Goal: Information Seeking & Learning: Learn about a topic

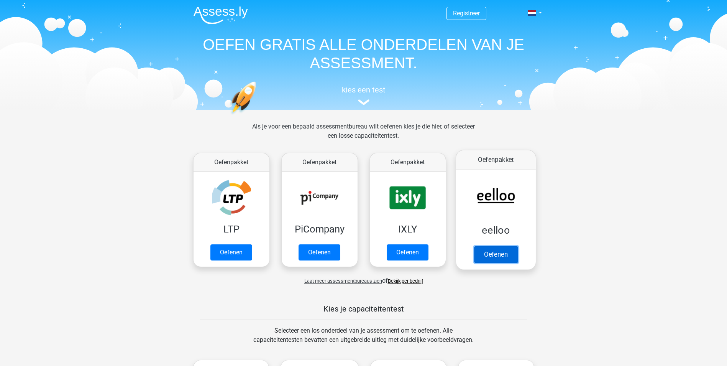
click at [504, 254] on link "Oefenen" at bounding box center [496, 254] width 44 height 17
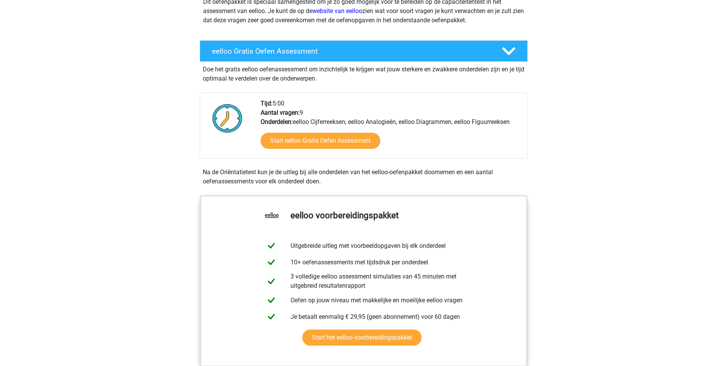
scroll to position [115, 0]
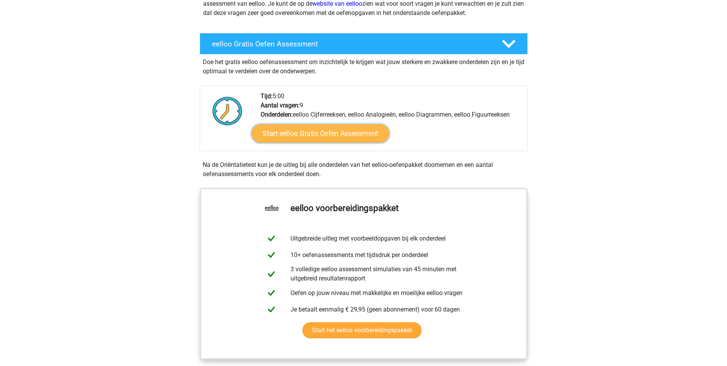
click at [330, 132] on link "Start eelloo Gratis Oefen Assessment" at bounding box center [320, 133] width 138 height 18
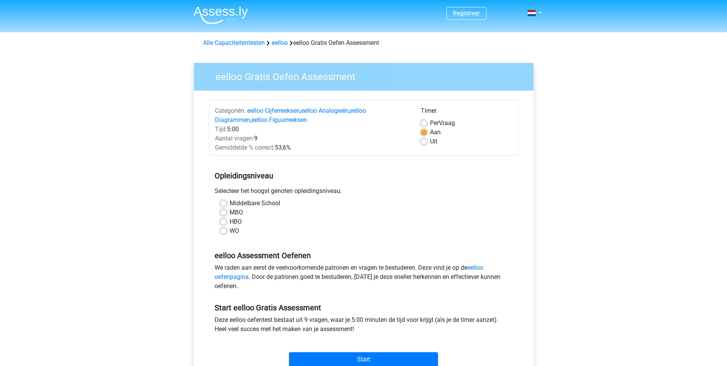
click at [230, 231] on label "WO" at bounding box center [235, 230] width 10 height 9
click at [222, 231] on input "WO" at bounding box center [223, 230] width 6 height 8
radio input "true"
click at [386, 359] on input "Start" at bounding box center [363, 359] width 149 height 15
click at [430, 141] on label "Uit" at bounding box center [433, 141] width 7 height 9
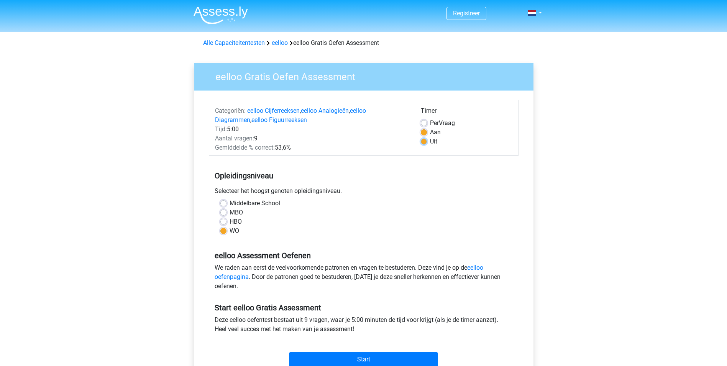
click at [424, 141] on input "Uit" at bounding box center [424, 141] width 6 height 8
radio input "true"
click at [383, 357] on input "Start" at bounding box center [363, 359] width 149 height 15
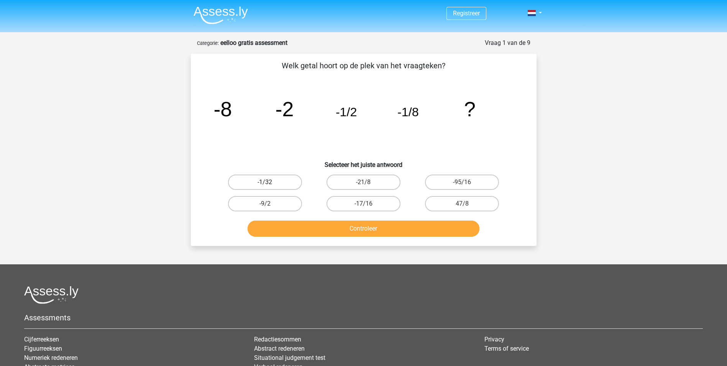
click at [266, 180] on label "-1/32" at bounding box center [265, 181] width 74 height 15
click at [266, 182] on input "-1/32" at bounding box center [267, 184] width 5 height 5
radio input "true"
click at [377, 229] on button "Controleer" at bounding box center [364, 228] width 232 height 16
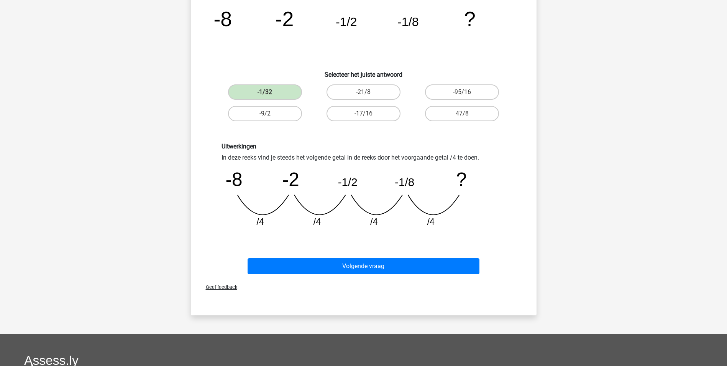
scroll to position [77, 0]
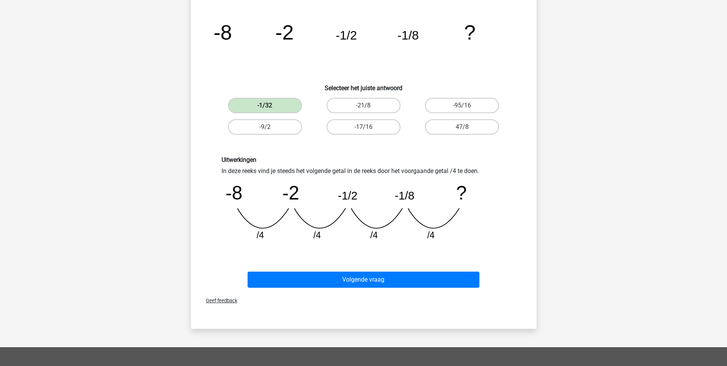
click at [273, 104] on label "-1/32" at bounding box center [265, 105] width 74 height 15
click at [270, 106] on label "-1/32" at bounding box center [265, 105] width 74 height 15
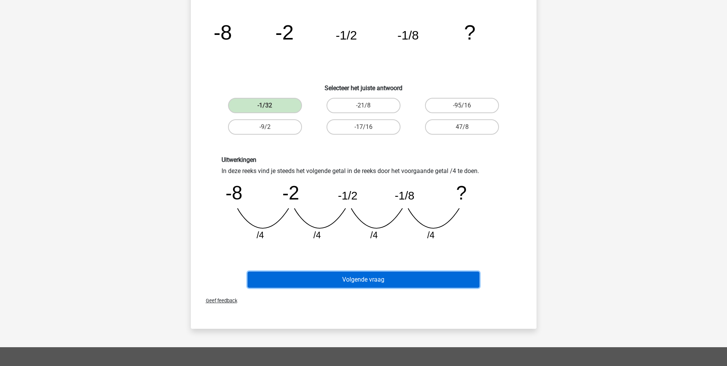
click at [390, 276] on button "Volgende vraag" at bounding box center [364, 279] width 232 height 16
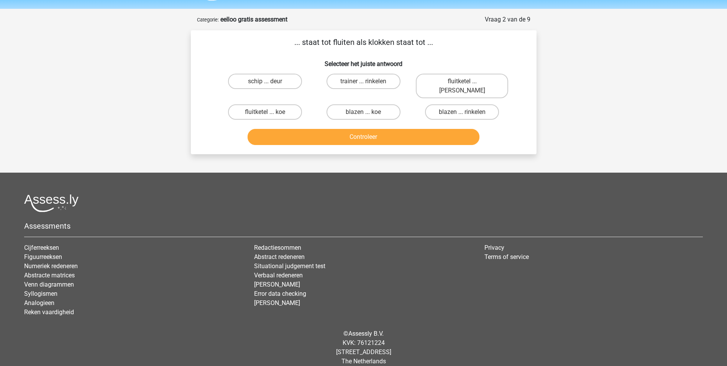
scroll to position [0, 0]
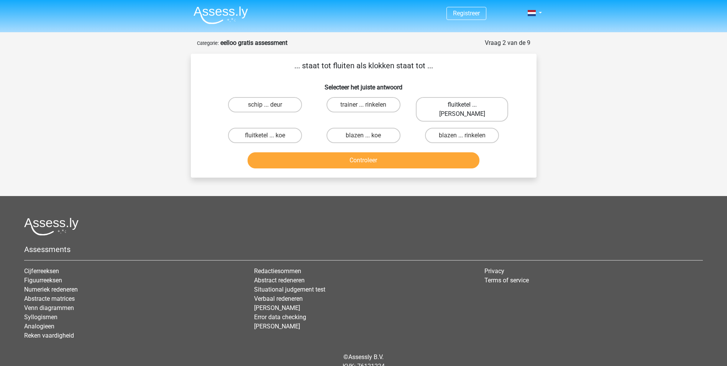
click at [473, 107] on label "fluitketel ... luiden" at bounding box center [462, 109] width 92 height 25
click at [467, 107] on input "fluitketel ... luiden" at bounding box center [464, 107] width 5 height 5
radio input "true"
click at [377, 152] on button "Controleer" at bounding box center [364, 160] width 232 height 16
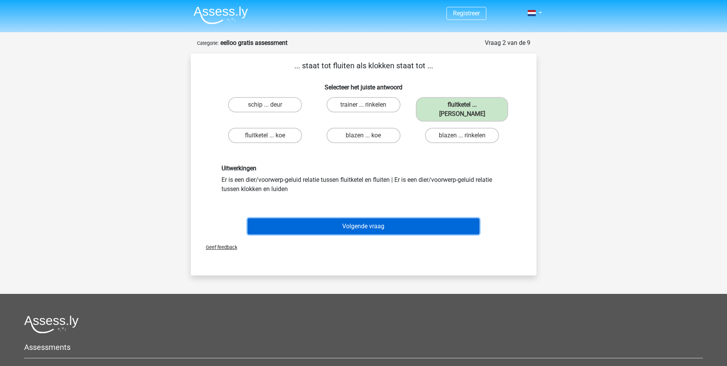
click at [376, 218] on button "Volgende vraag" at bounding box center [364, 226] width 232 height 16
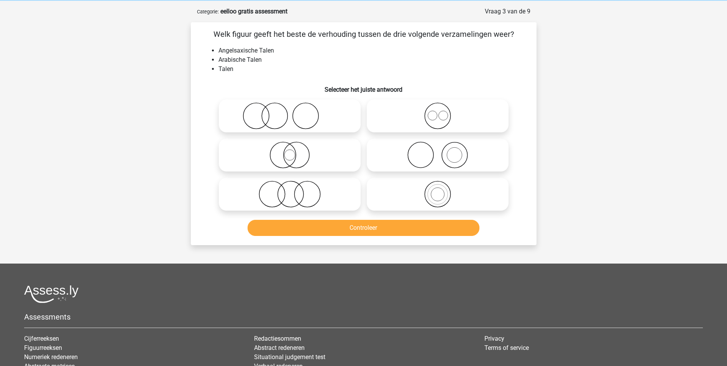
scroll to position [38, 0]
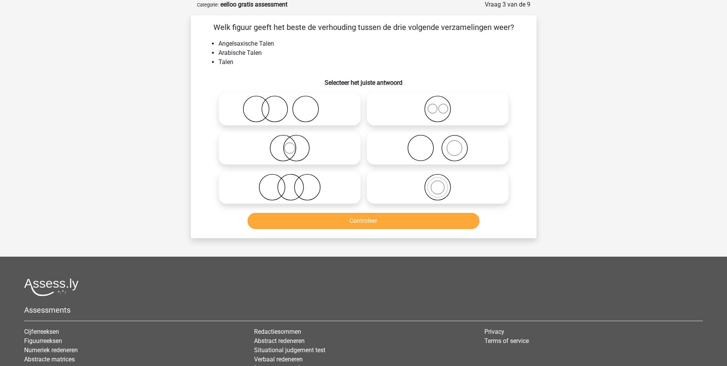
click at [440, 108] on icon at bounding box center [438, 108] width 136 height 27
click at [440, 105] on input "radio" at bounding box center [440, 102] width 5 height 5
radio input "true"
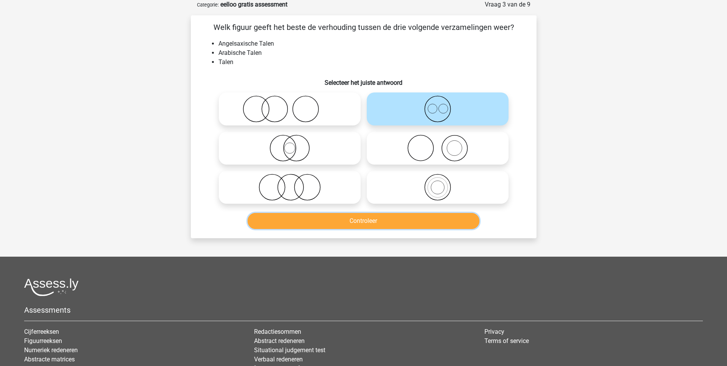
click at [391, 220] on button "Controleer" at bounding box center [364, 221] width 232 height 16
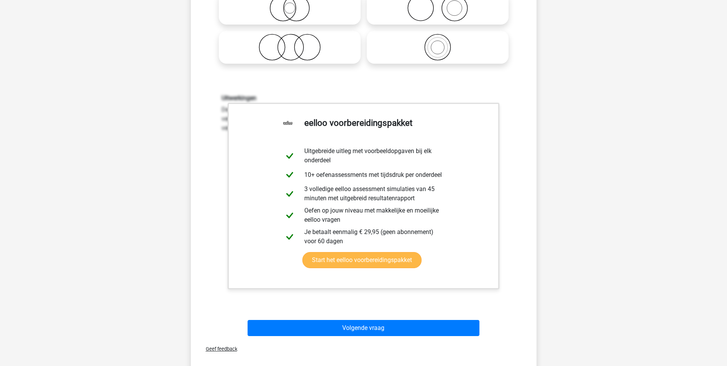
scroll to position [192, 0]
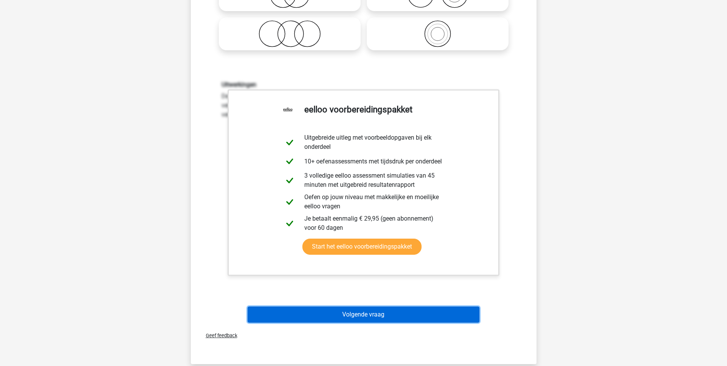
click at [389, 318] on button "Volgende vraag" at bounding box center [364, 314] width 232 height 16
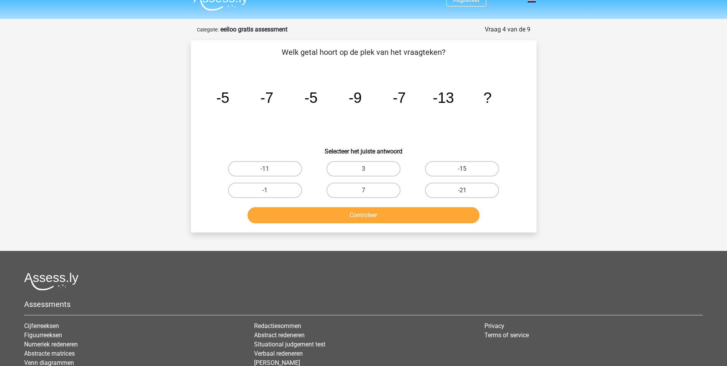
scroll to position [0, 0]
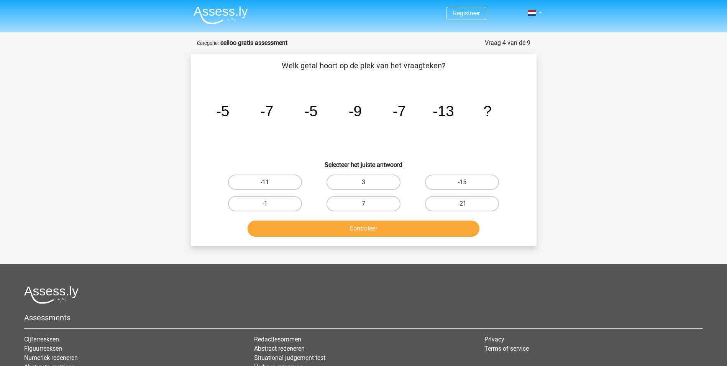
click at [276, 184] on label "-11" at bounding box center [265, 181] width 74 height 15
click at [270, 184] on input "-11" at bounding box center [267, 184] width 5 height 5
radio input "true"
click at [389, 230] on button "Controleer" at bounding box center [364, 228] width 232 height 16
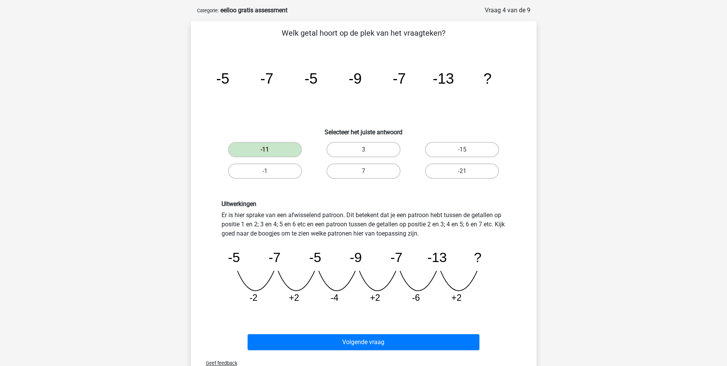
scroll to position [77, 0]
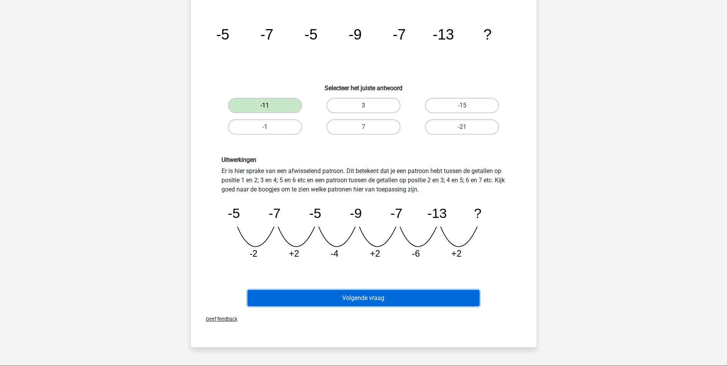
click at [365, 296] on button "Volgende vraag" at bounding box center [364, 298] width 232 height 16
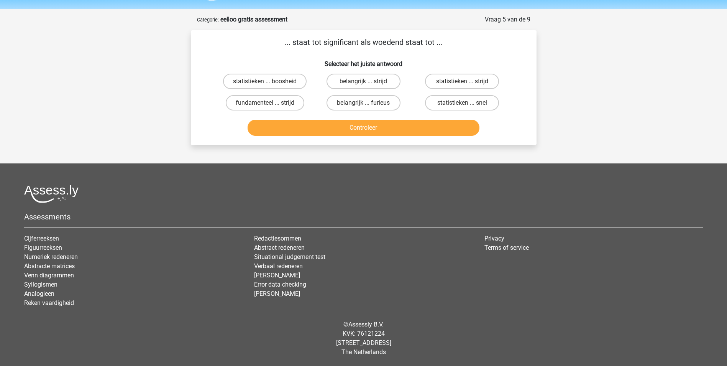
scroll to position [0, 0]
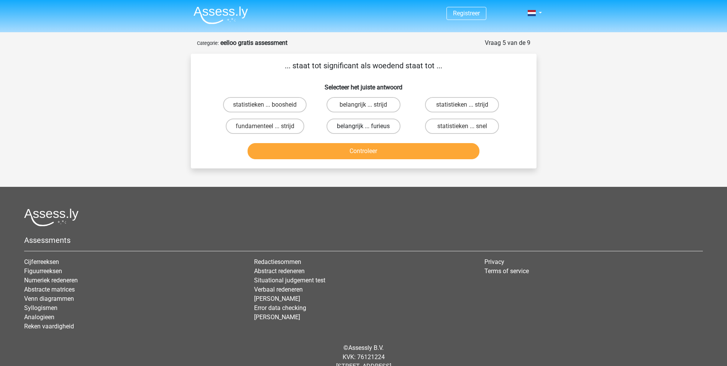
click at [369, 128] on label "belangrijk ... furieus" at bounding box center [364, 125] width 74 height 15
click at [368, 128] on input "belangrijk ... furieus" at bounding box center [365, 128] width 5 height 5
radio input "true"
click at [394, 154] on button "Controleer" at bounding box center [364, 151] width 232 height 16
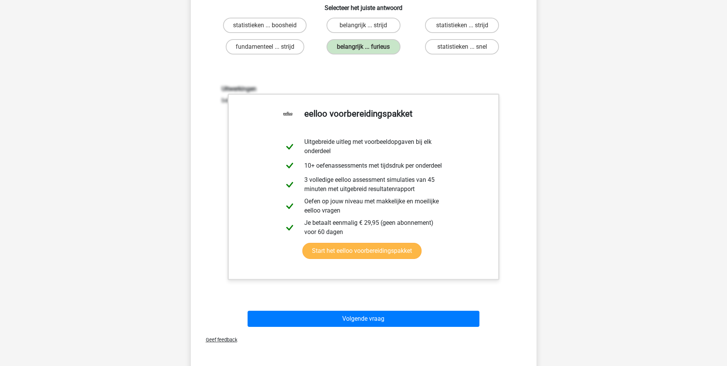
scroll to position [115, 0]
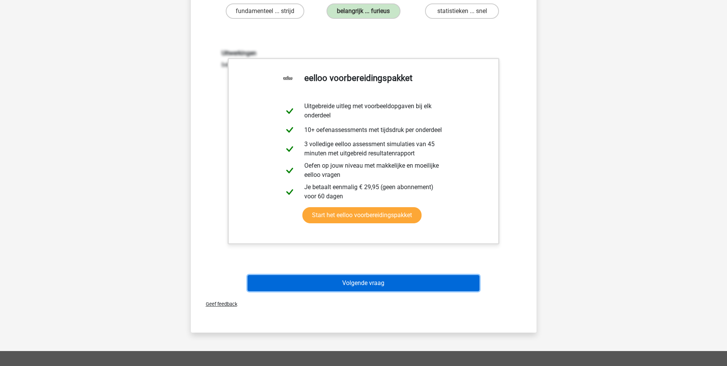
click at [374, 285] on button "Volgende vraag" at bounding box center [364, 283] width 232 height 16
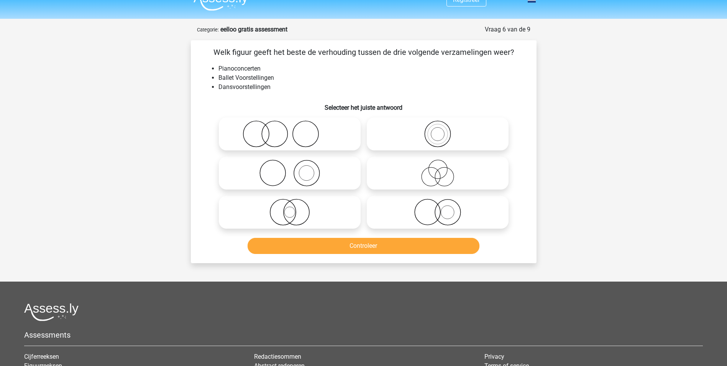
scroll to position [0, 0]
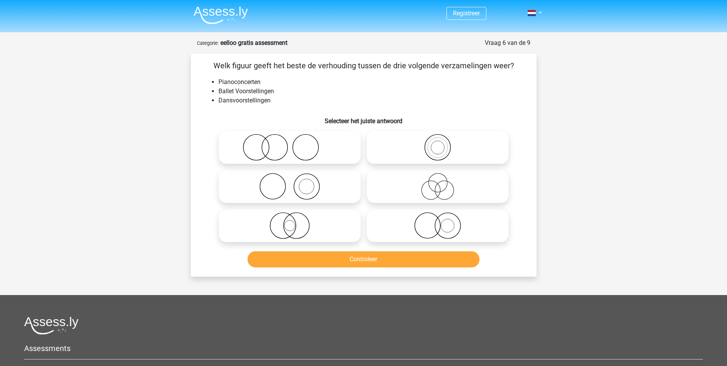
click at [296, 187] on icon at bounding box center [290, 186] width 136 height 27
click at [295, 182] on input "radio" at bounding box center [292, 179] width 5 height 5
radio input "true"
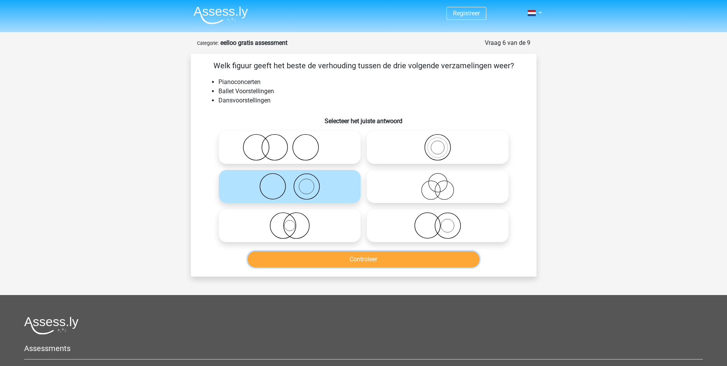
click at [370, 261] on button "Controleer" at bounding box center [364, 259] width 232 height 16
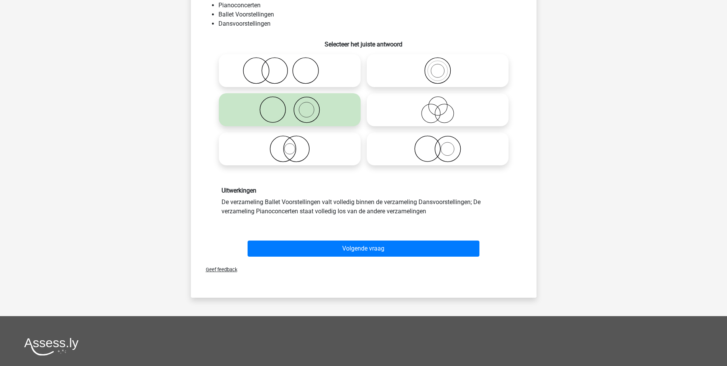
scroll to position [38, 0]
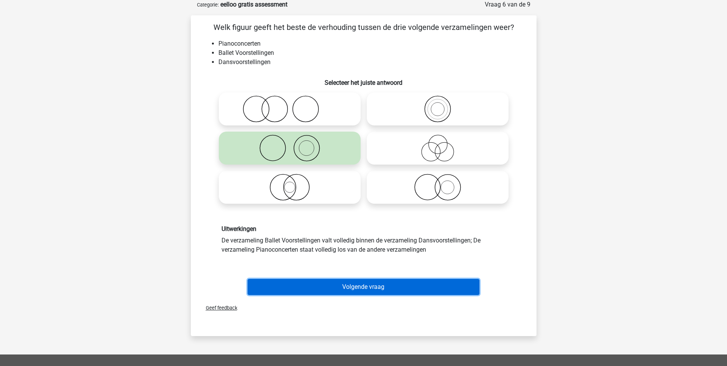
click at [382, 284] on button "Volgende vraag" at bounding box center [364, 287] width 232 height 16
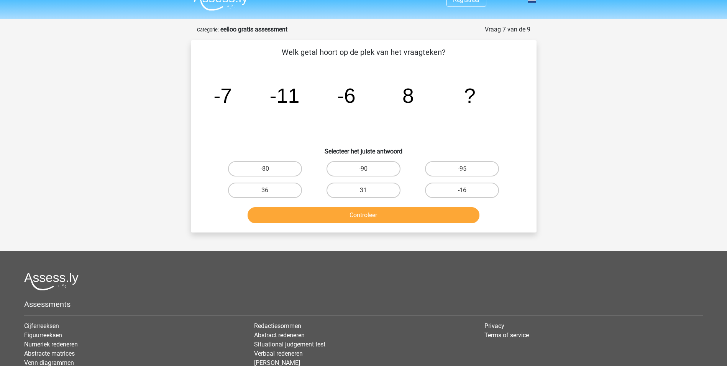
scroll to position [0, 0]
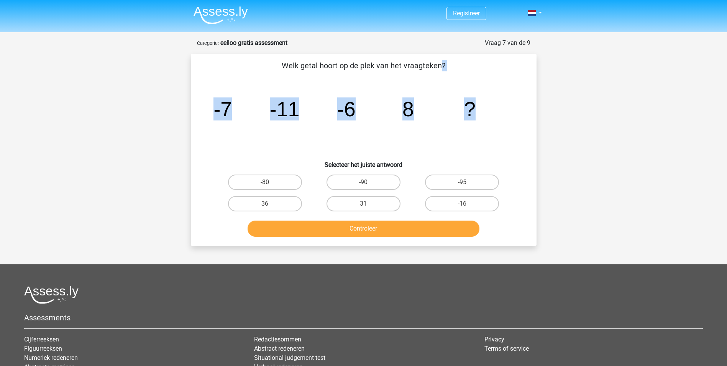
drag, startPoint x: 281, startPoint y: 64, endPoint x: 499, endPoint y: 121, distance: 225.0
click at [499, 121] on div "Welk getal hoort op de plek van het vraagteken? image/svg+xml -7 -11 -6 8 ? Sel…" at bounding box center [364, 150] width 340 height 180
copy div "Welk getal hoort op de plek van het vraagteken? image/svg+xml -7 -11 -6 8 ?"
click at [382, 206] on label "31" at bounding box center [364, 203] width 74 height 15
click at [368, 206] on input "31" at bounding box center [365, 205] width 5 height 5
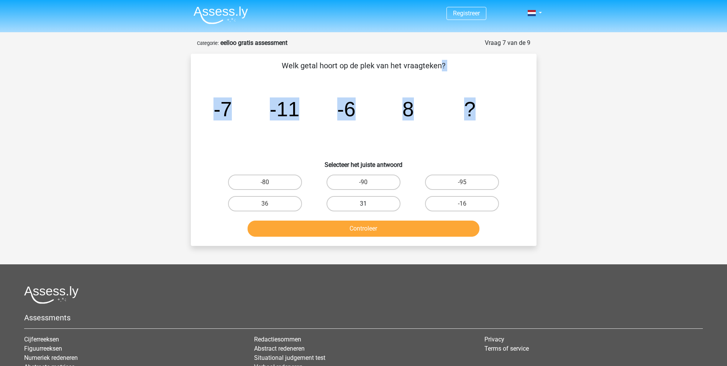
radio input "true"
click at [389, 226] on button "Controleer" at bounding box center [364, 228] width 232 height 16
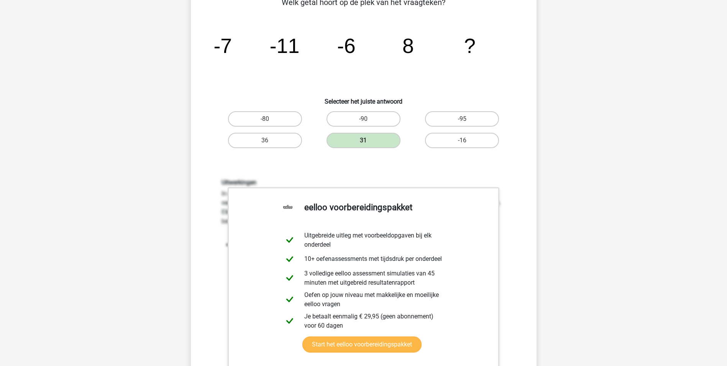
scroll to position [115, 0]
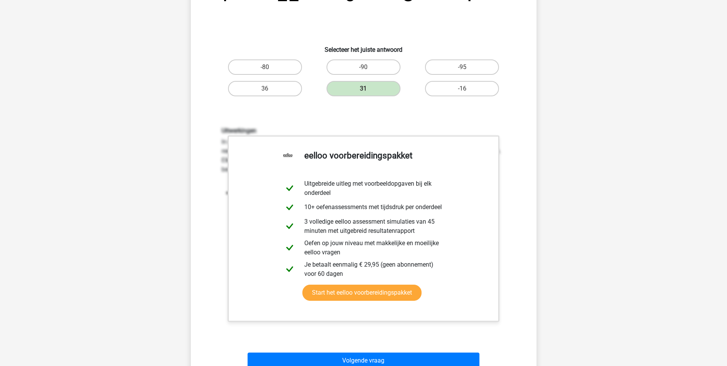
drag, startPoint x: 469, startPoint y: 329, endPoint x: 472, endPoint y: 325, distance: 4.6
click at [469, 329] on div "Uitwerkingen In deze reeks vind je het tweede getal in de reeks door het eerste…" at bounding box center [363, 227] width 321 height 238
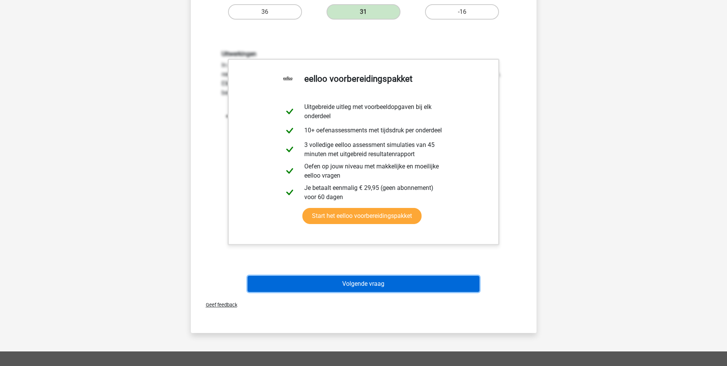
click at [369, 286] on button "Volgende vraag" at bounding box center [364, 284] width 232 height 16
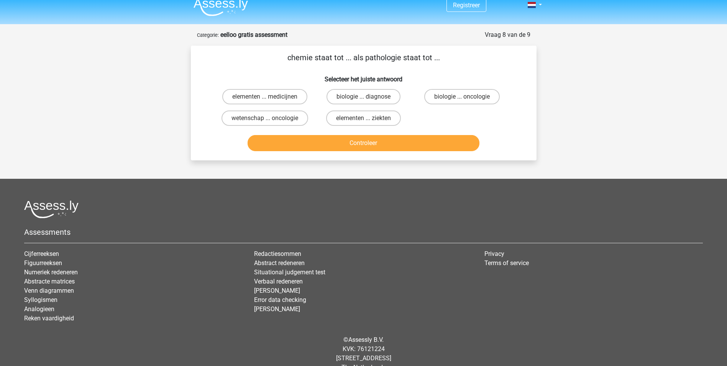
scroll to position [0, 0]
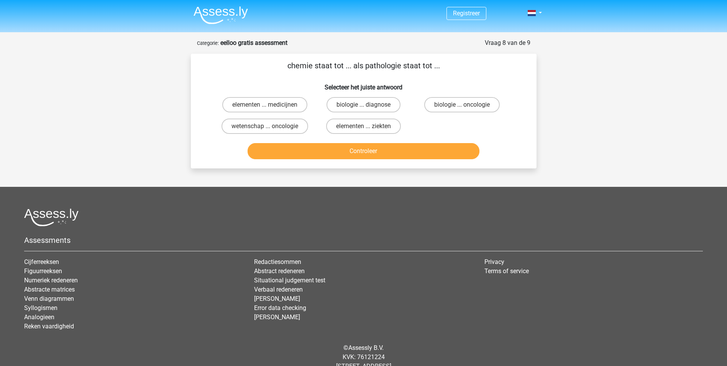
drag, startPoint x: 288, startPoint y: 64, endPoint x: 460, endPoint y: 62, distance: 172.5
click at [460, 62] on p "chemie staat tot ... als pathologie staat tot ..." at bounding box center [363, 65] width 321 height 11
drag, startPoint x: 460, startPoint y: 62, endPoint x: 397, endPoint y: 62, distance: 63.6
copy p "chemie staat tot ... als pathologie staat tot ..."
click at [368, 126] on input "elementen ... ziekten" at bounding box center [365, 128] width 5 height 5
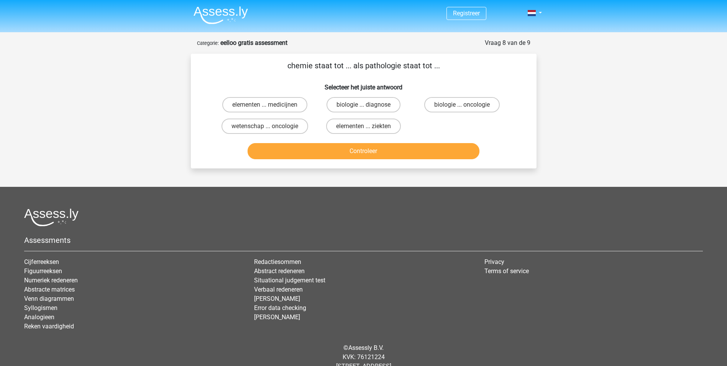
radio input "true"
click at [396, 151] on button "Controleer" at bounding box center [364, 151] width 232 height 16
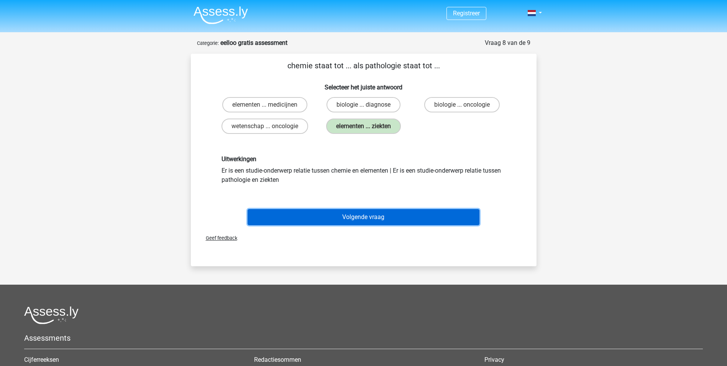
click at [357, 217] on button "Volgende vraag" at bounding box center [364, 217] width 232 height 16
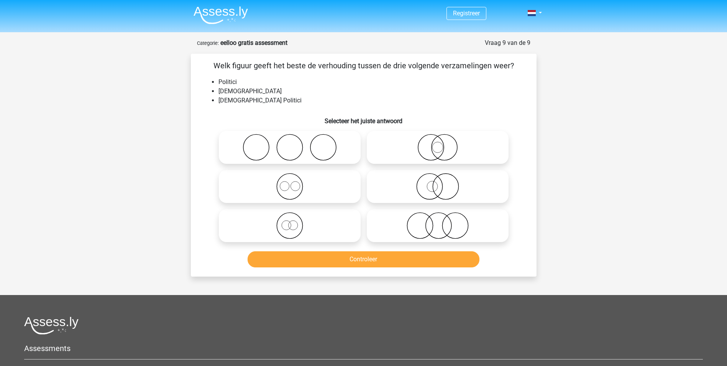
click at [441, 148] on icon at bounding box center [438, 147] width 136 height 27
click at [441, 143] on input "radio" at bounding box center [440, 140] width 5 height 5
radio input "true"
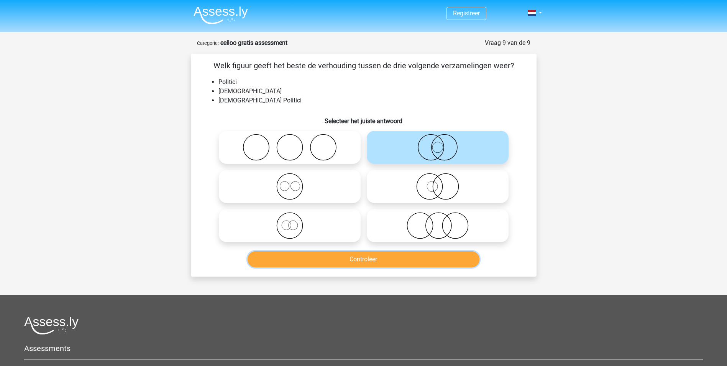
click at [370, 260] on button "Controleer" at bounding box center [364, 259] width 232 height 16
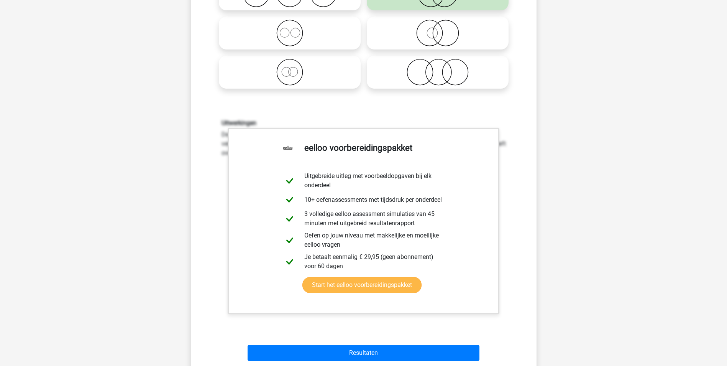
scroll to position [192, 0]
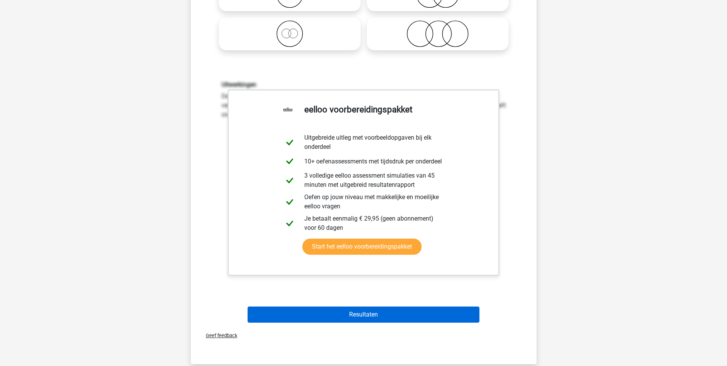
click at [403, 322] on div "Welk figuur geeft het beste de verhouding tussen de drie volgende verzamelingen…" at bounding box center [364, 112] width 346 height 501
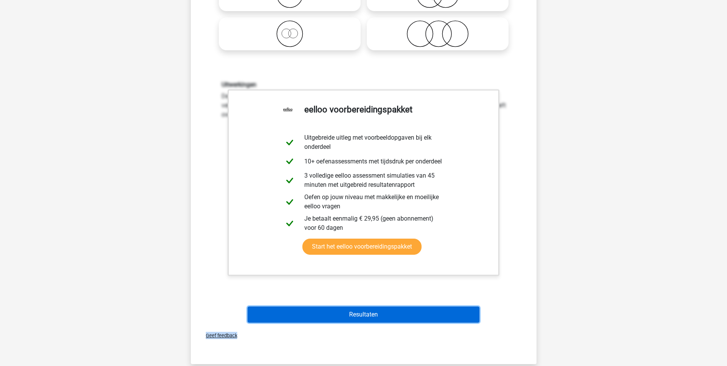
drag, startPoint x: 403, startPoint y: 322, endPoint x: 402, endPoint y: 317, distance: 5.4
click at [402, 317] on button "Resultaten" at bounding box center [364, 314] width 232 height 16
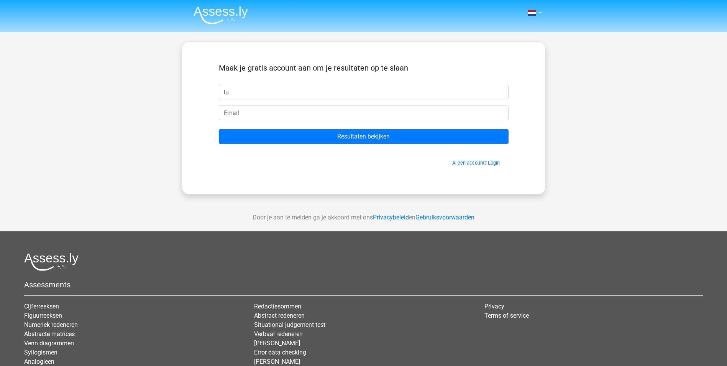
type input "l"
type input "a"
type input "Luvienne"
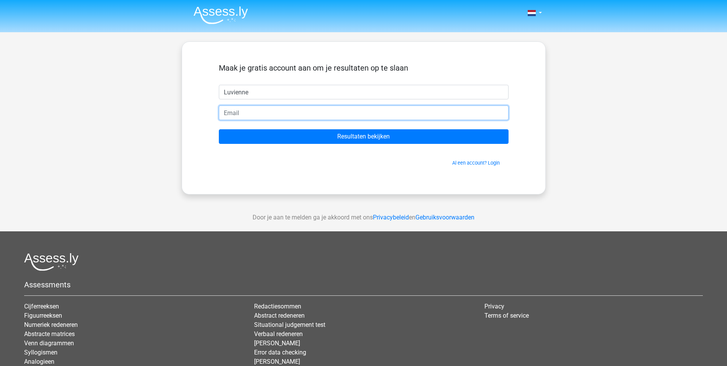
click at [274, 116] on input "email" at bounding box center [364, 112] width 290 height 15
type input "luvienne@hotmail.com"
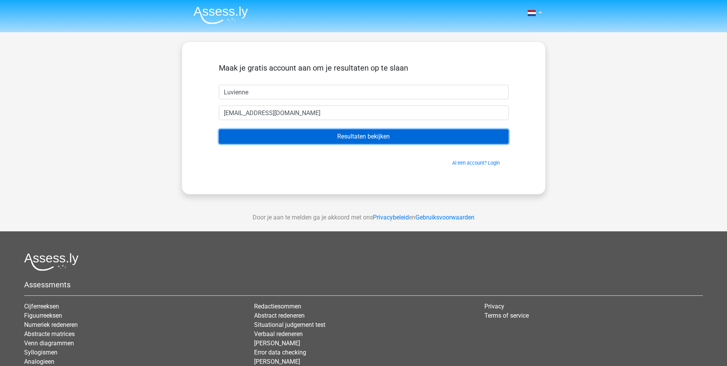
click at [374, 135] on input "Resultaten bekijken" at bounding box center [364, 136] width 290 height 15
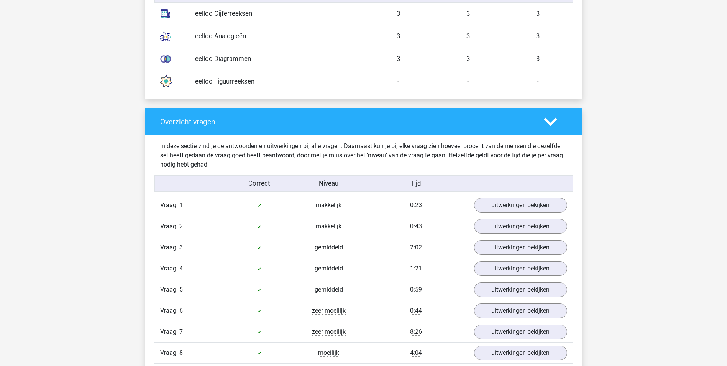
scroll to position [766, 0]
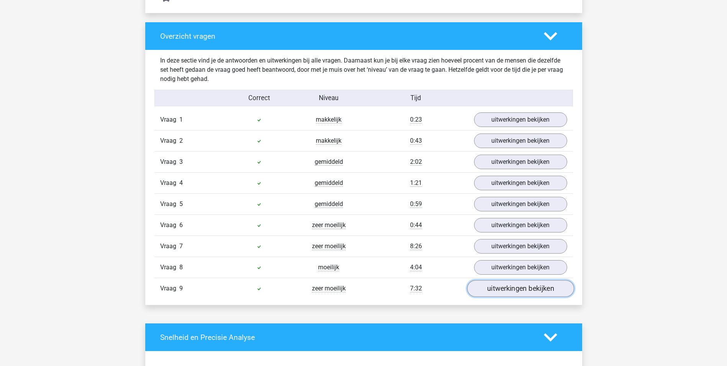
click at [497, 292] on link "uitwerkingen bekijken" at bounding box center [520, 288] width 107 height 17
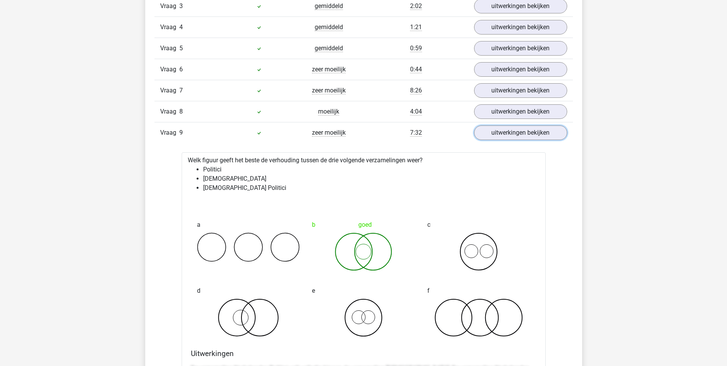
scroll to position [920, 0]
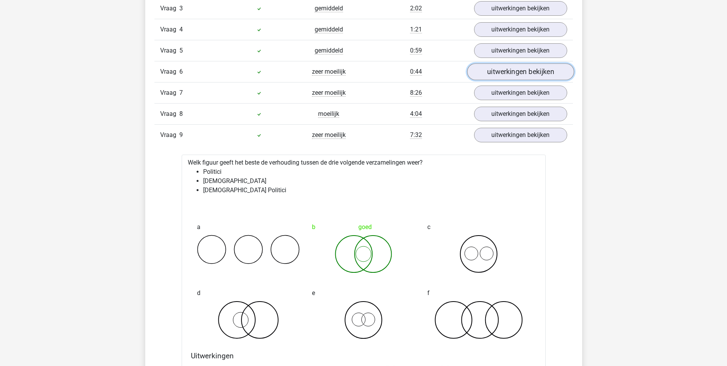
click at [510, 74] on link "uitwerkingen bekijken" at bounding box center [520, 72] width 107 height 17
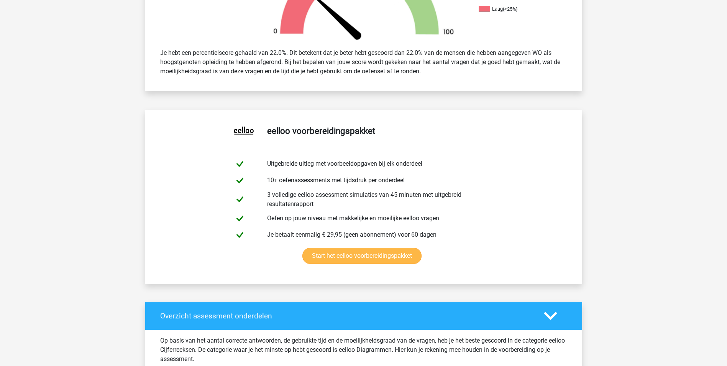
scroll to position [268, 0]
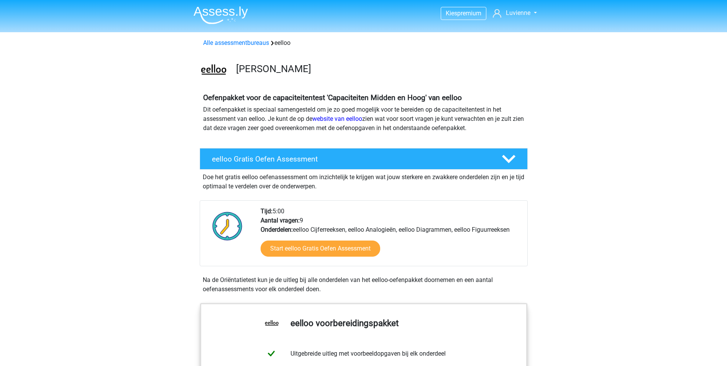
scroll to position [115, 0]
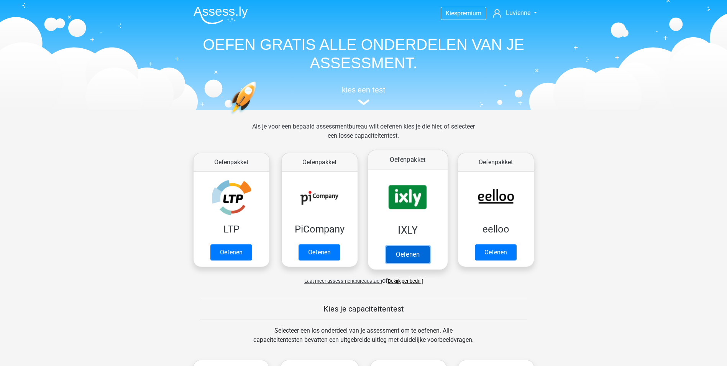
click at [409, 252] on link "Oefenen" at bounding box center [408, 254] width 44 height 17
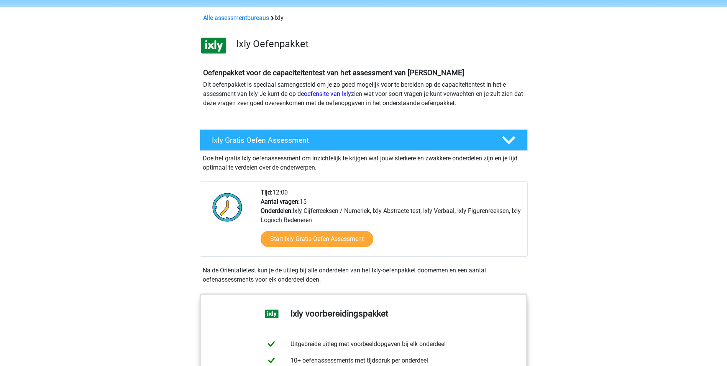
scroll to position [38, 0]
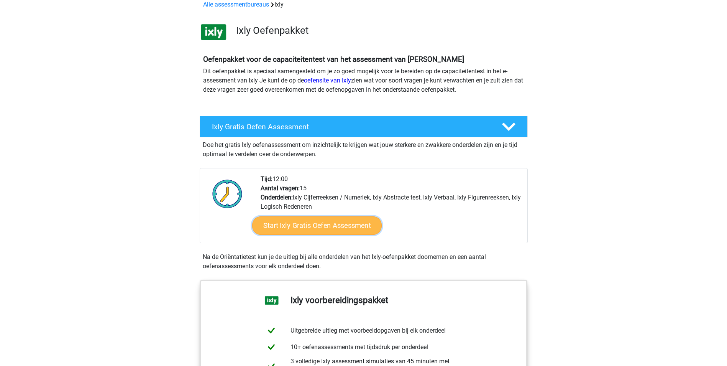
click at [332, 226] on link "Start Ixly Gratis Oefen Assessment" at bounding box center [317, 225] width 130 height 18
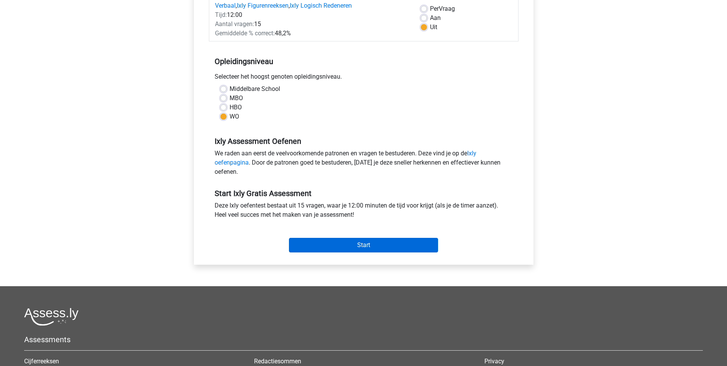
scroll to position [115, 0]
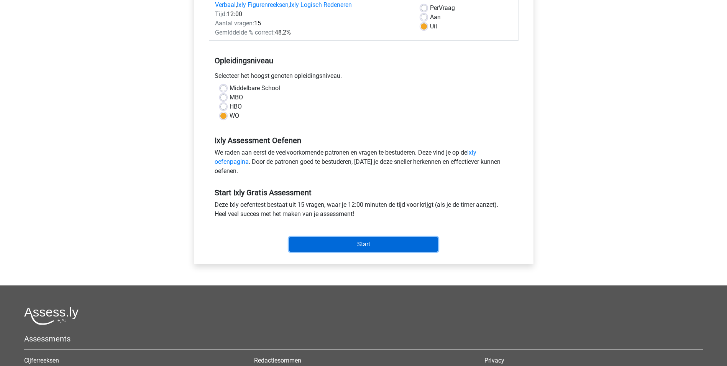
click at [353, 243] on input "Start" at bounding box center [363, 244] width 149 height 15
